Goal: Information Seeking & Learning: Learn about a topic

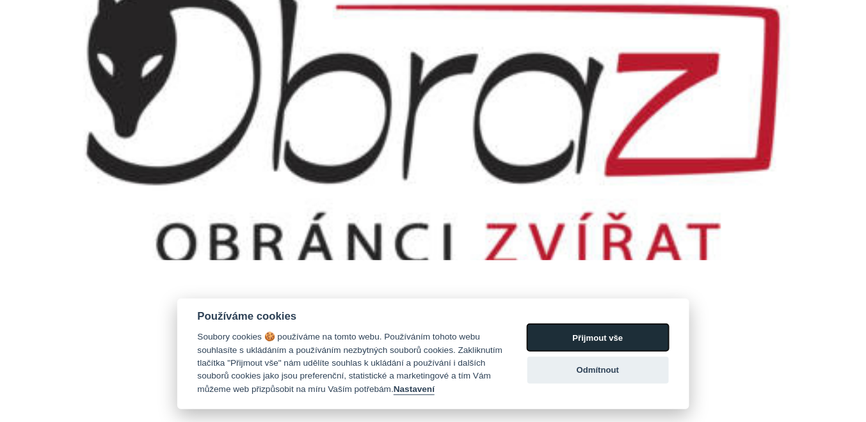
click at [564, 336] on button "Přijmout vše" at bounding box center [597, 337] width 141 height 27
checkbox input "true"
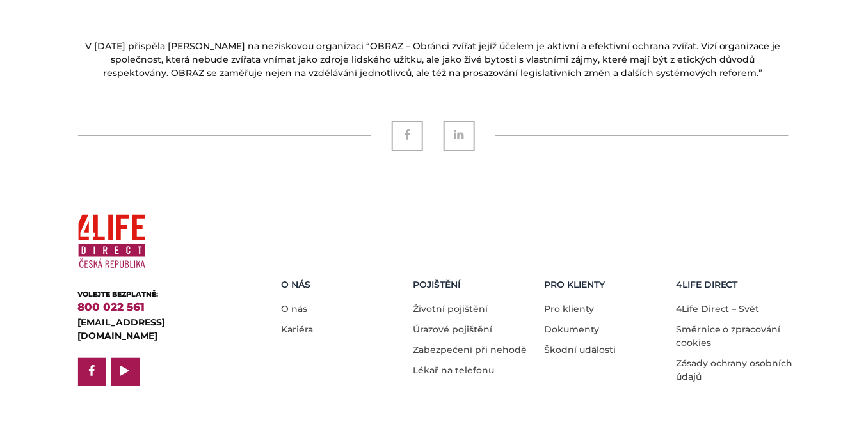
scroll to position [1314, 0]
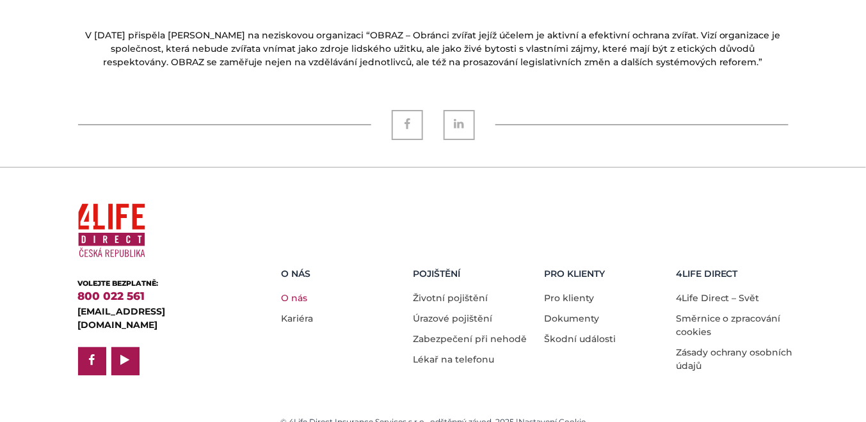
click at [295, 292] on link "O nás" at bounding box center [294, 298] width 26 height 12
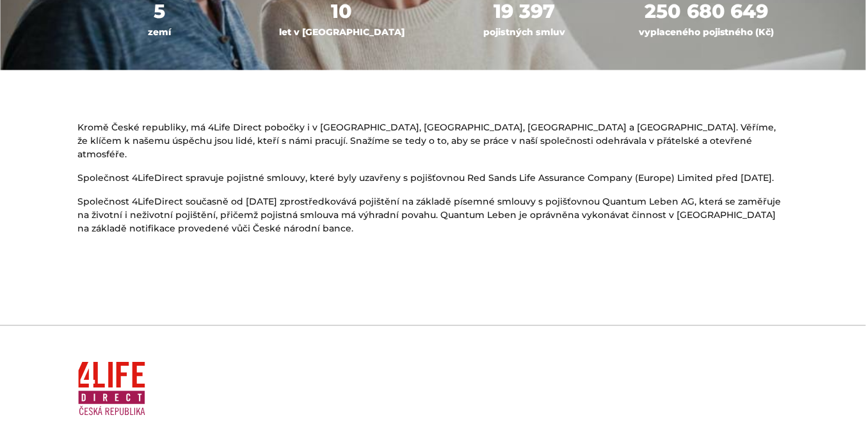
scroll to position [869, 0]
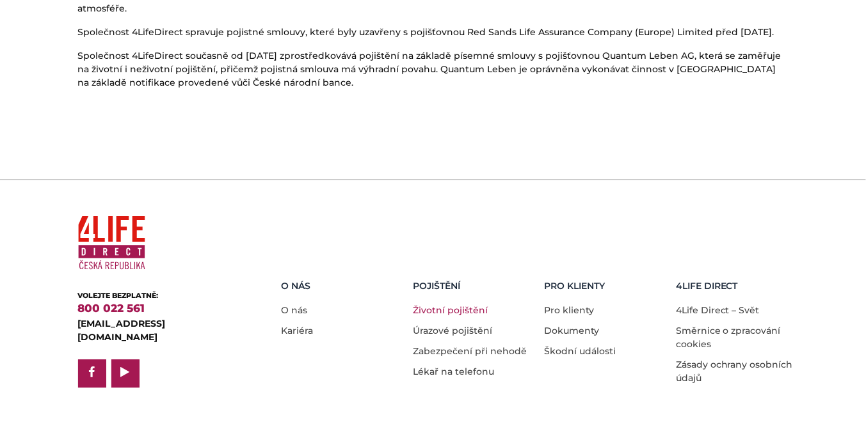
click at [444, 305] on link "Životní pojištění" at bounding box center [450, 311] width 75 height 12
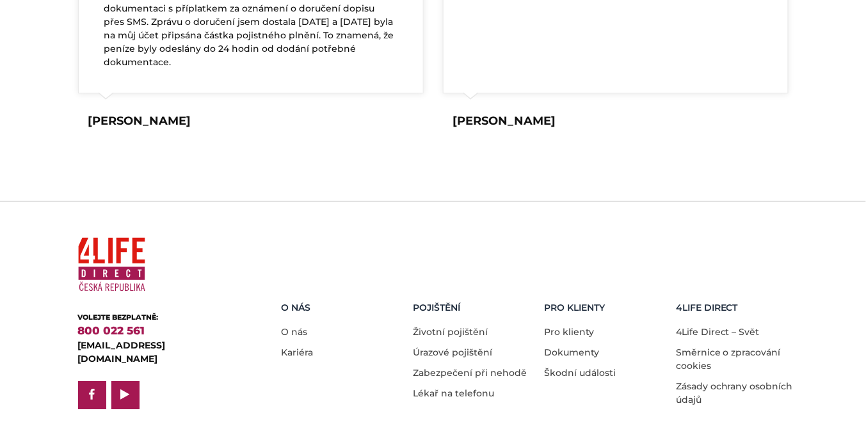
scroll to position [2591, 0]
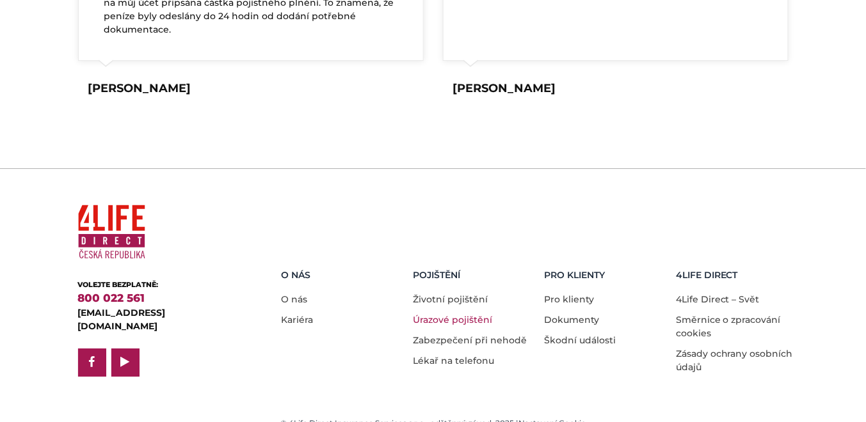
click at [454, 314] on link "Úrazové pojištění" at bounding box center [452, 320] width 79 height 12
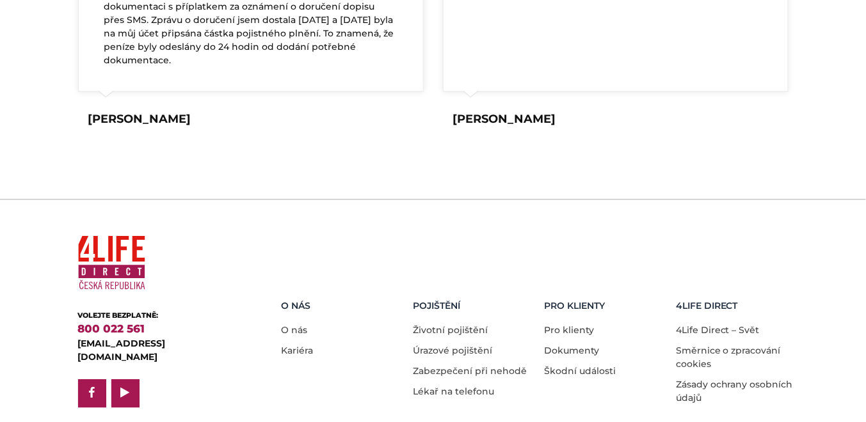
scroll to position [2271, 0]
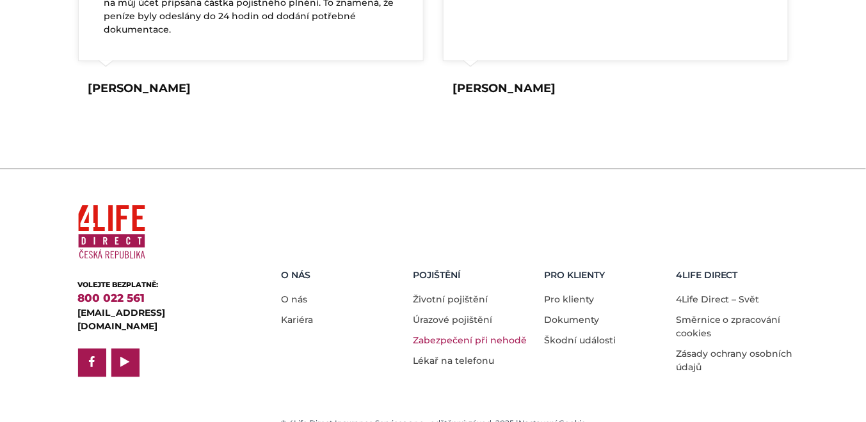
click at [473, 335] on link "Zabezpečení při nehodě" at bounding box center [470, 341] width 114 height 12
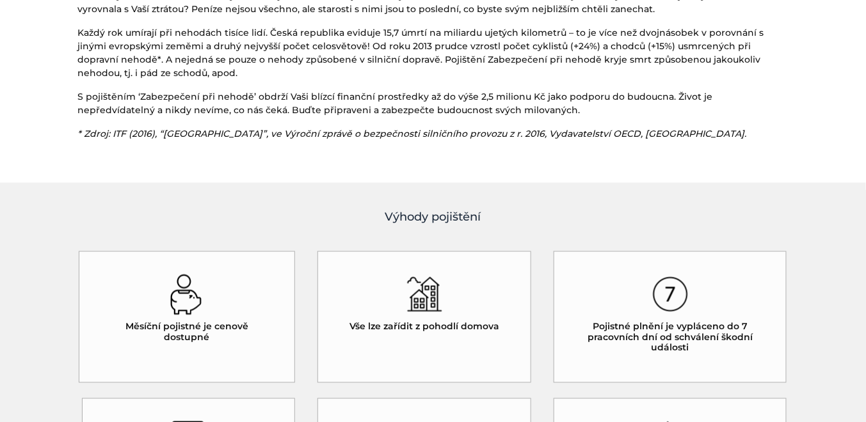
scroll to position [512, 0]
